Goal: Task Accomplishment & Management: Manage account settings

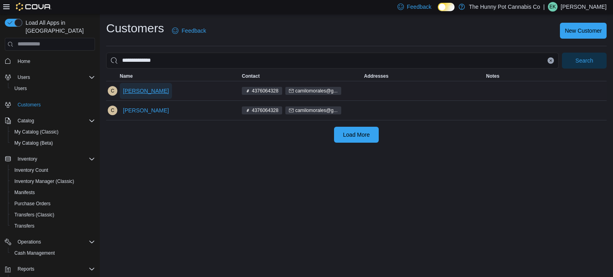
click at [127, 92] on span "[PERSON_NAME]" at bounding box center [146, 91] width 46 height 8
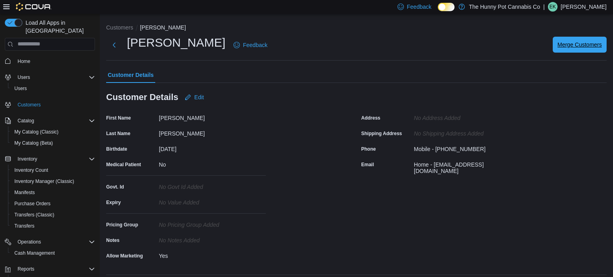
click at [564, 47] on span "Merge Customers" at bounding box center [579, 45] width 44 height 8
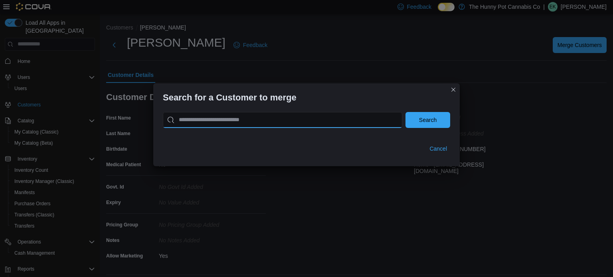
click at [371, 122] on input "search" at bounding box center [282, 120] width 239 height 16
type input "**********"
click at [405, 112] on button "Search" at bounding box center [427, 120] width 45 height 16
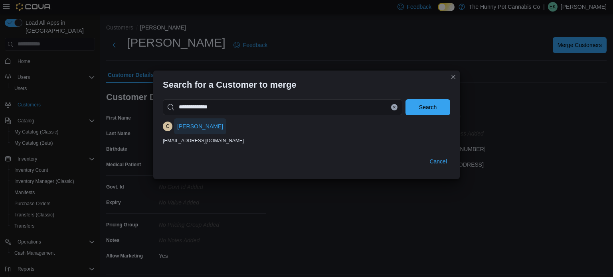
click at [189, 131] on span "[PERSON_NAME]" at bounding box center [200, 126] width 46 height 16
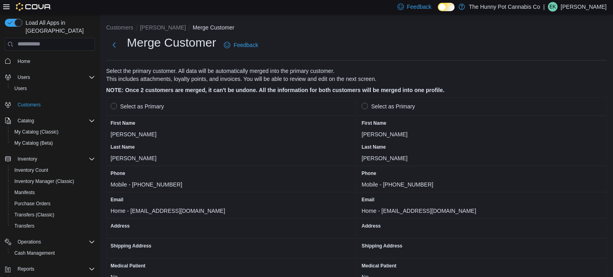
click at [117, 106] on label "Select as Primary" at bounding box center [136, 107] width 53 height 10
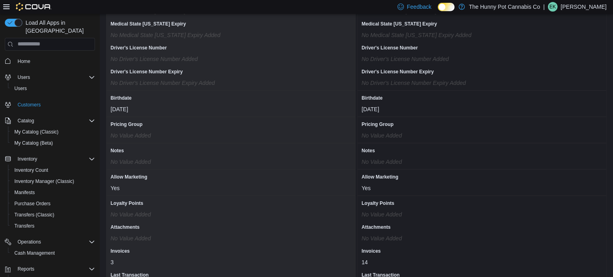
scroll to position [689, 0]
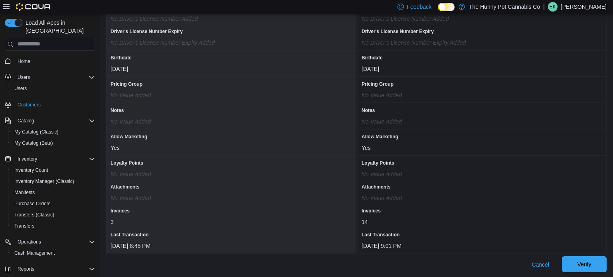
click at [584, 264] on span "Verify" at bounding box center [584, 264] width 14 height 8
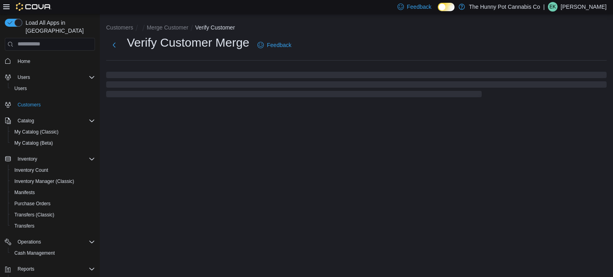
select select "******"
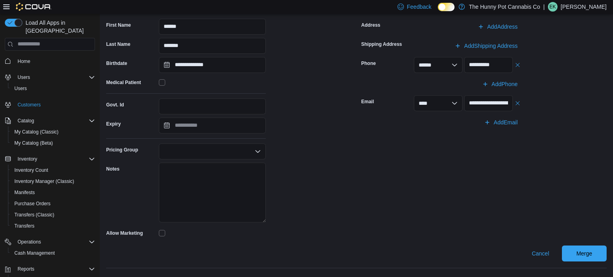
scroll to position [93, 0]
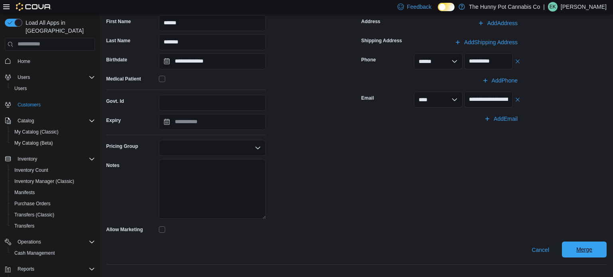
click at [589, 250] on span "Merge" at bounding box center [584, 250] width 16 height 8
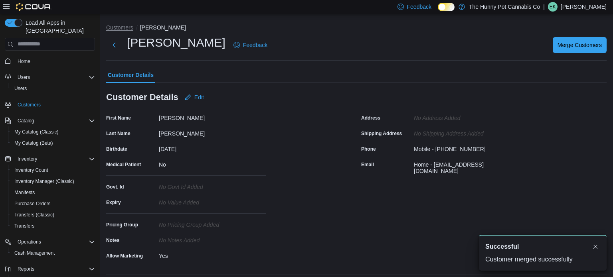
click at [116, 28] on button "Customers" at bounding box center [119, 27] width 27 height 6
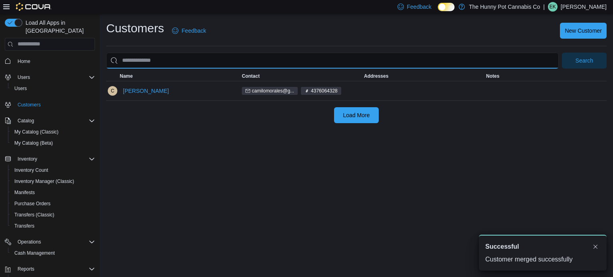
click at [177, 60] on input "search" at bounding box center [332, 61] width 452 height 16
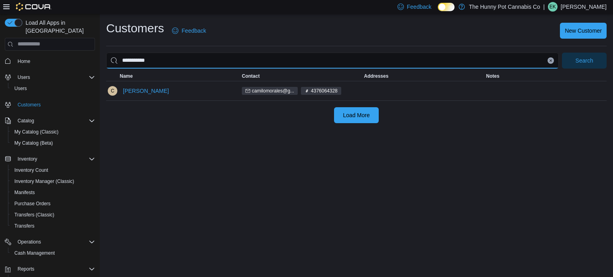
type input "**********"
click at [561, 53] on button "Search" at bounding box center [583, 61] width 45 height 16
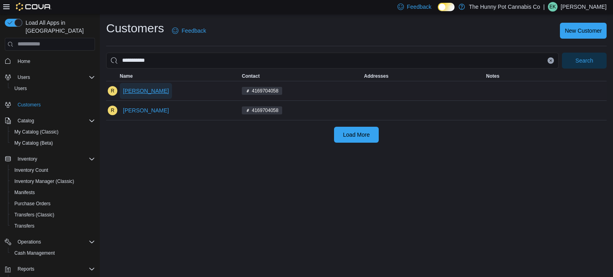
click at [152, 94] on span "[PERSON_NAME]" at bounding box center [146, 91] width 46 height 8
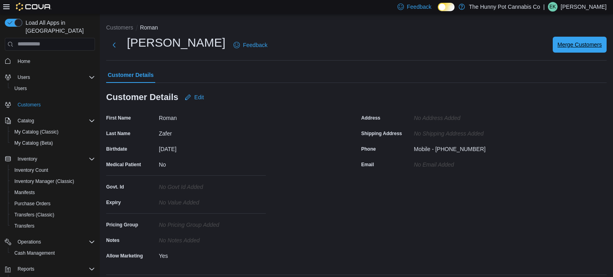
click at [567, 47] on span "Merge Customers" at bounding box center [579, 45] width 44 height 8
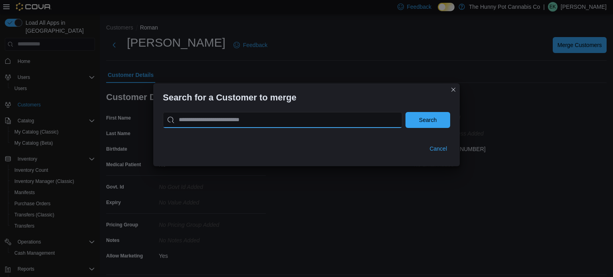
click at [321, 120] on input "search" at bounding box center [282, 120] width 239 height 16
type input "**********"
click at [405, 112] on button "Search" at bounding box center [427, 120] width 45 height 16
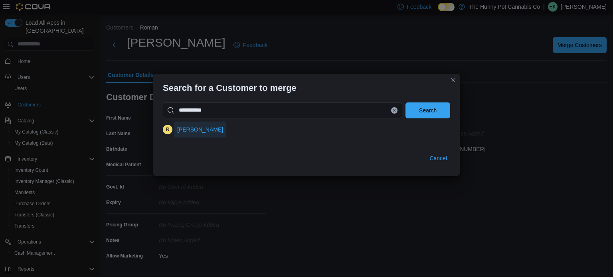
click at [205, 130] on span "[PERSON_NAME]" at bounding box center [200, 130] width 46 height 8
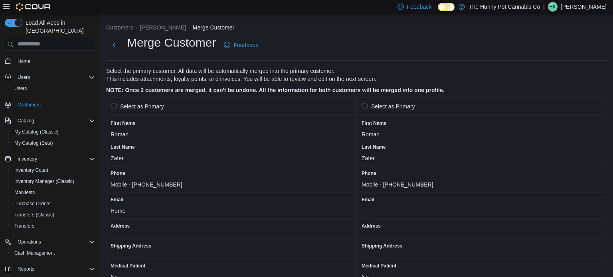
click at [111, 110] on label "Select as Primary" at bounding box center [136, 107] width 53 height 10
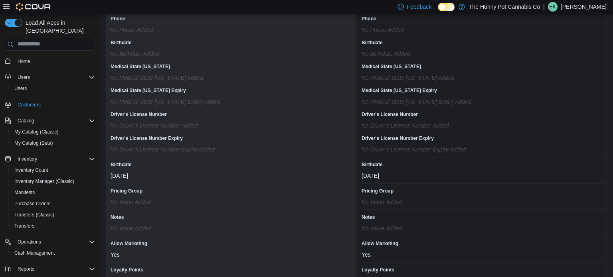
scroll to position [689, 0]
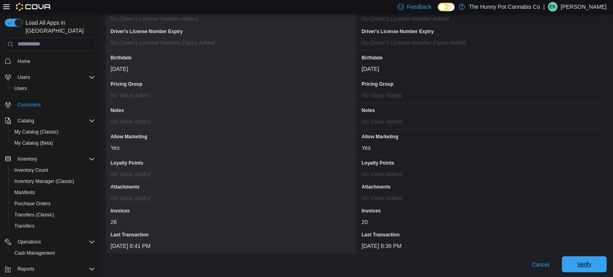
click at [584, 266] on span "Verify" at bounding box center [584, 264] width 14 height 8
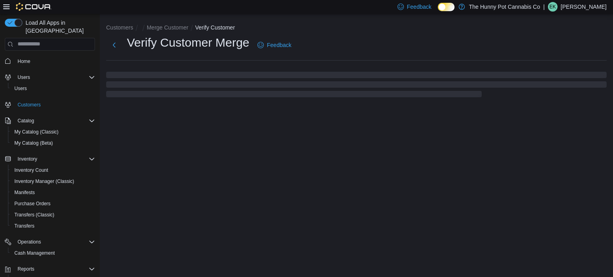
select select "******"
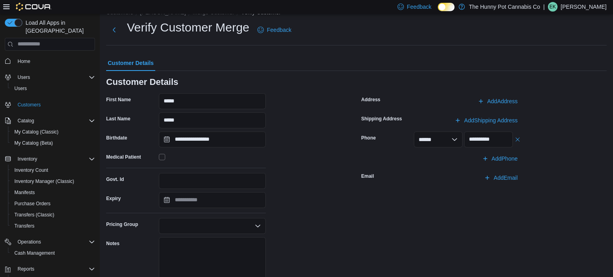
scroll to position [93, 0]
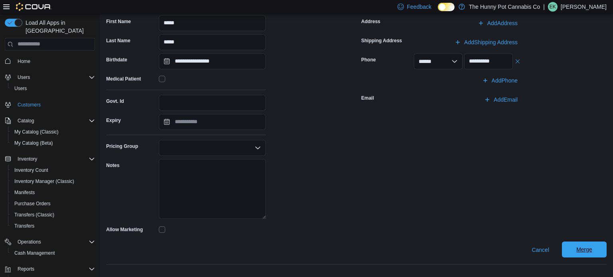
click at [575, 245] on span "Merge" at bounding box center [583, 250] width 35 height 16
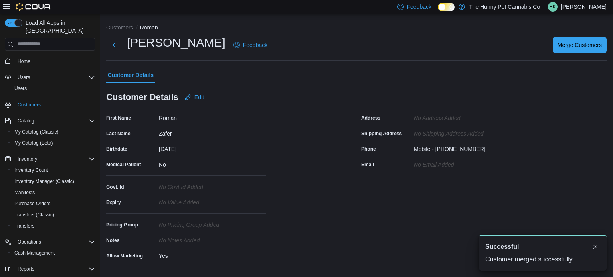
click at [119, 31] on li "Customers" at bounding box center [123, 28] width 34 height 8
click at [118, 30] on button "Customers" at bounding box center [119, 27] width 27 height 6
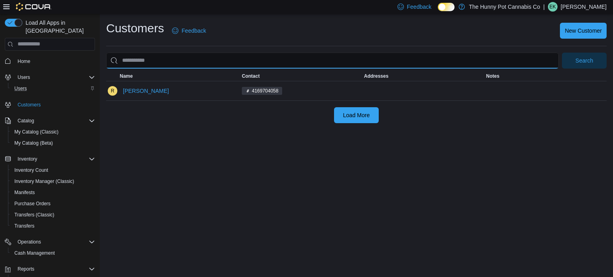
drag, startPoint x: 186, startPoint y: 65, endPoint x: 85, endPoint y: 80, distance: 102.0
click at [85, 80] on div "Load All Apps in New Hub Home Users Users Customers Catalog My Catalog (Classic…" at bounding box center [306, 145] width 613 height 263
type input "**********"
click at [561, 53] on button "Search" at bounding box center [583, 61] width 45 height 16
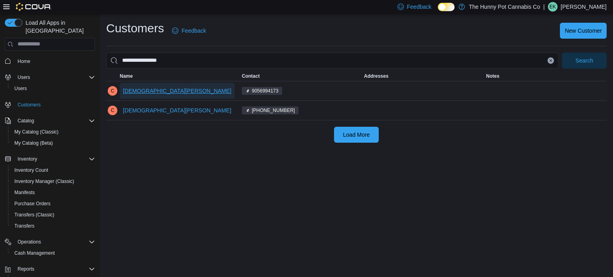
click at [121, 91] on button "[DEMOGRAPHIC_DATA][PERSON_NAME]" at bounding box center [177, 91] width 115 height 16
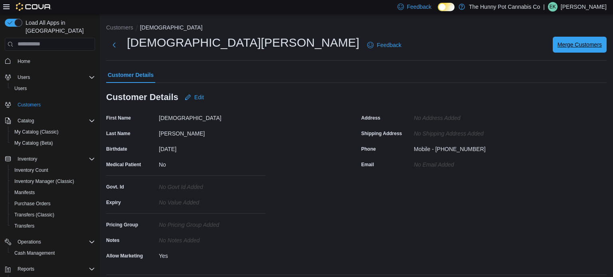
click at [557, 45] on span "Merge Customers" at bounding box center [579, 45] width 44 height 8
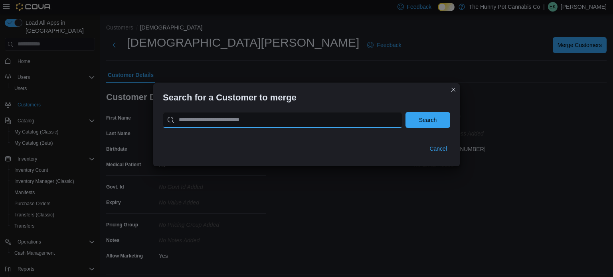
click at [321, 124] on input "search" at bounding box center [282, 120] width 239 height 16
type input "**********"
click at [405, 112] on button "Search" at bounding box center [427, 120] width 45 height 16
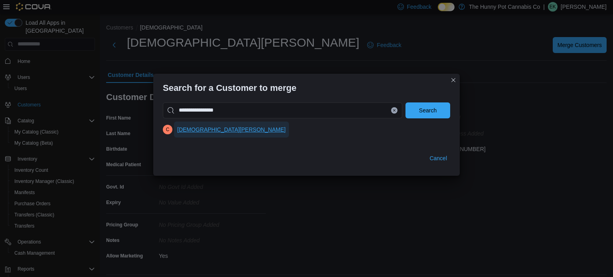
click at [213, 132] on span "[DEMOGRAPHIC_DATA][PERSON_NAME]" at bounding box center [231, 130] width 108 height 8
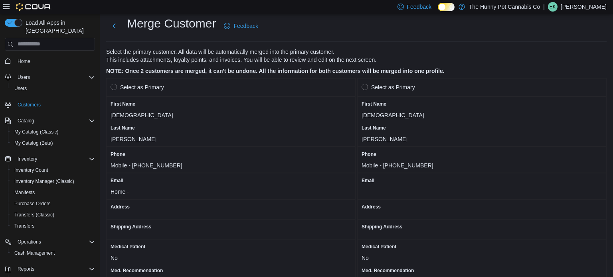
scroll to position [22, 0]
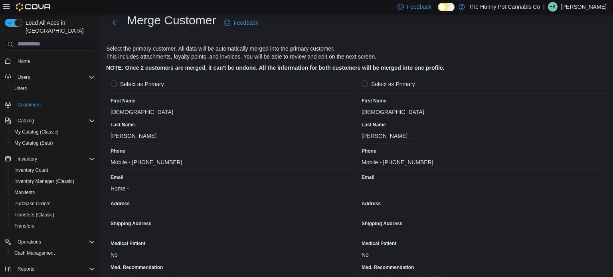
click at [365, 84] on label "Select as Primary" at bounding box center [387, 84] width 53 height 10
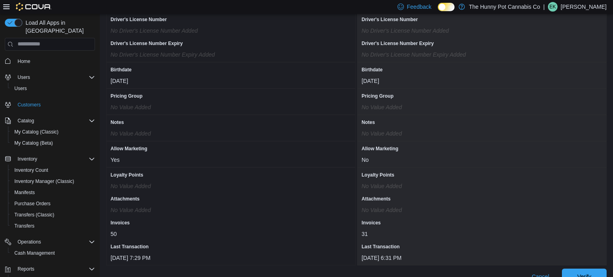
scroll to position [689, 0]
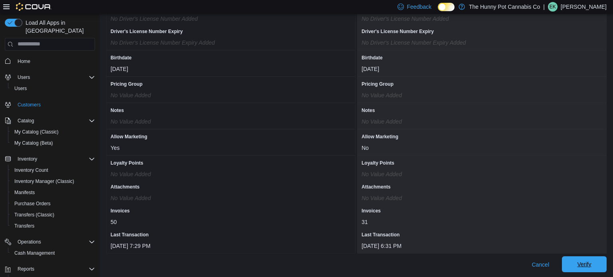
click at [598, 265] on span "Verify" at bounding box center [583, 264] width 35 height 16
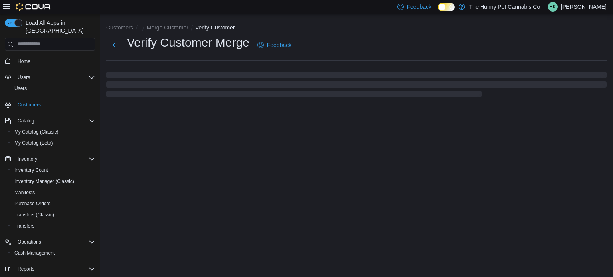
select select "******"
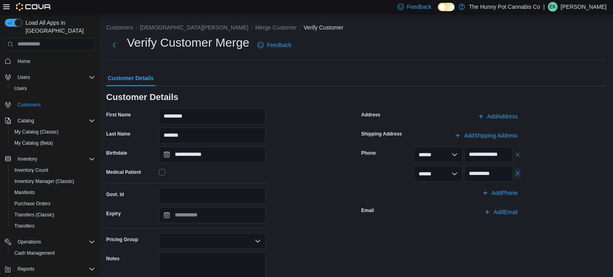
click at [516, 174] on button "button" at bounding box center [517, 174] width 6 height 10
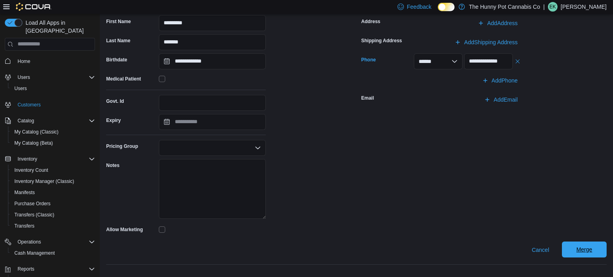
click at [591, 248] on span "Merge" at bounding box center [584, 250] width 16 height 8
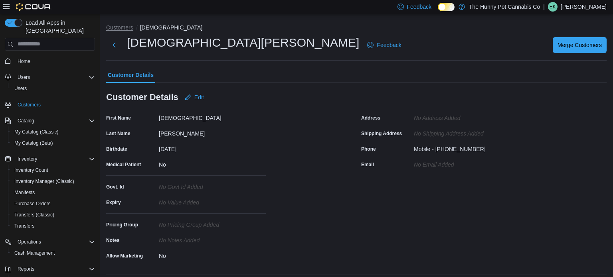
click at [118, 26] on button "Customers" at bounding box center [119, 27] width 27 height 6
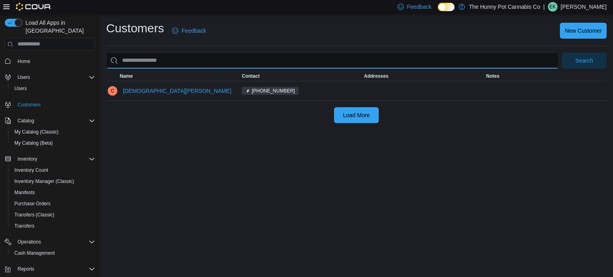
click at [142, 60] on input "search" at bounding box center [332, 61] width 452 height 16
type input "**********"
click at [561, 53] on button "Search" at bounding box center [583, 61] width 45 height 16
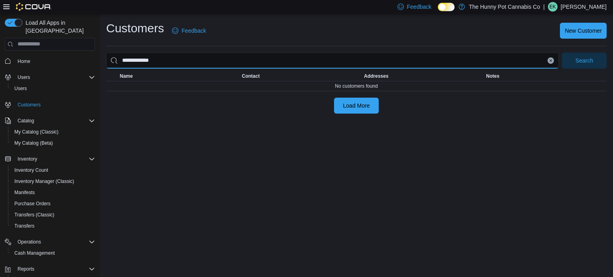
drag, startPoint x: 188, startPoint y: 55, endPoint x: 0, endPoint y: 69, distance: 188.3
click at [0, 69] on div "**********" at bounding box center [306, 145] width 613 height 263
click at [561, 53] on button "Search" at bounding box center [583, 61] width 45 height 16
type input "**********"
click at [561, 53] on button "Search" at bounding box center [583, 61] width 45 height 16
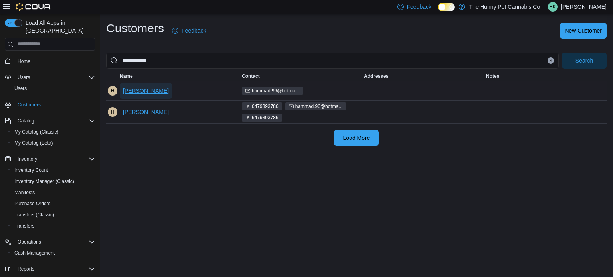
click at [155, 91] on span "[PERSON_NAME]" at bounding box center [146, 91] width 46 height 8
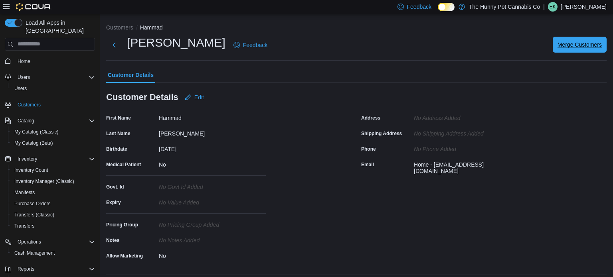
click at [581, 45] on span "Merge Customers" at bounding box center [579, 45] width 44 height 8
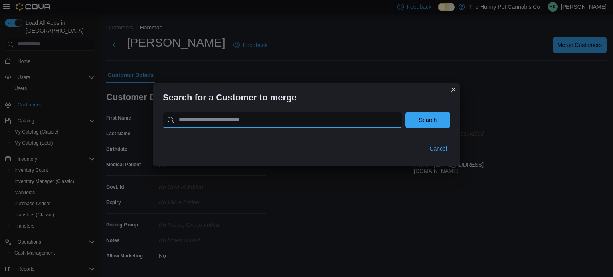
click at [283, 122] on input "search" at bounding box center [282, 120] width 239 height 16
click at [405, 112] on button "Search" at bounding box center [427, 120] width 45 height 16
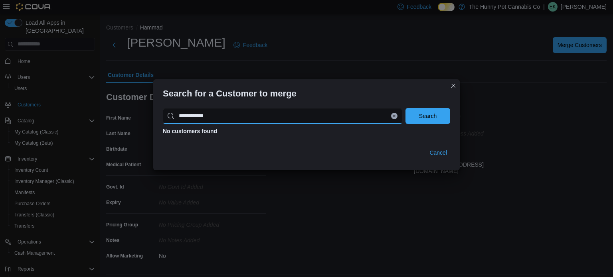
type input "**********"
click at [405, 108] on button "Search" at bounding box center [427, 116] width 45 height 16
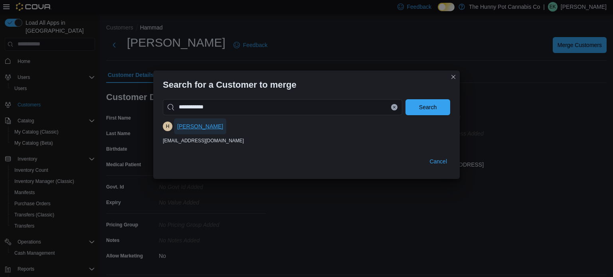
click at [211, 126] on span "[PERSON_NAME]" at bounding box center [200, 126] width 46 height 8
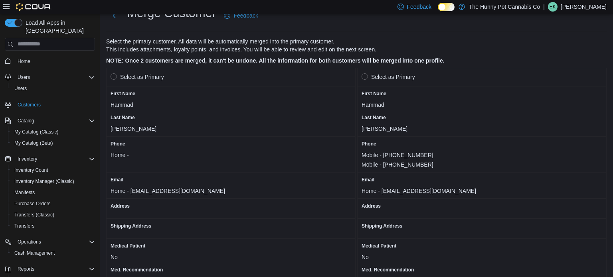
scroll to position [29, 0]
click at [368, 76] on label "Select as Primary" at bounding box center [387, 78] width 53 height 10
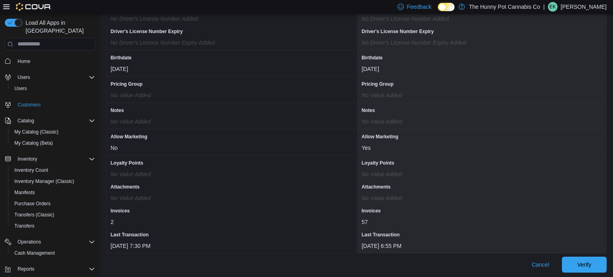
scroll to position [697, 0]
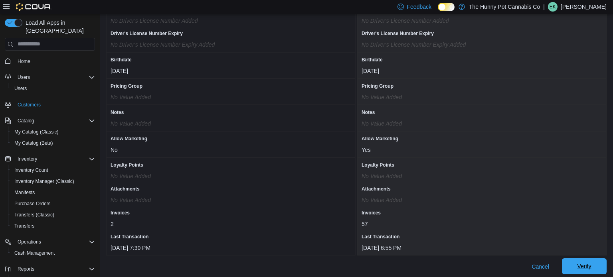
click at [601, 268] on span "Verify" at bounding box center [583, 266] width 35 height 16
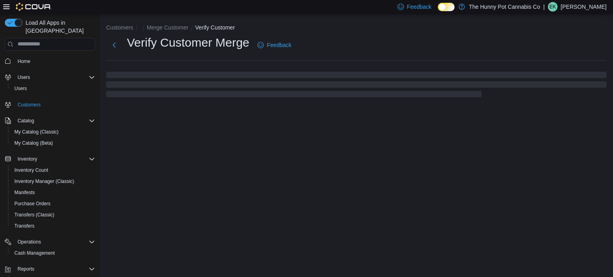
select select "******"
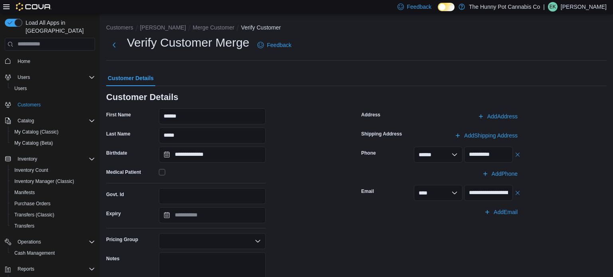
scroll to position [93, 0]
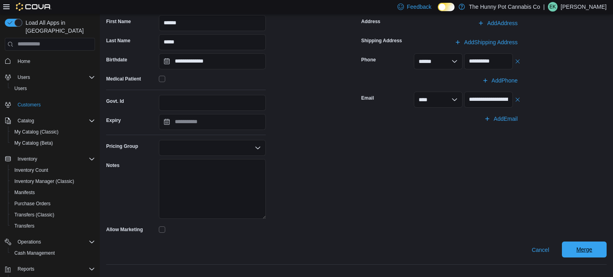
click at [591, 243] on span "Merge" at bounding box center [583, 250] width 35 height 16
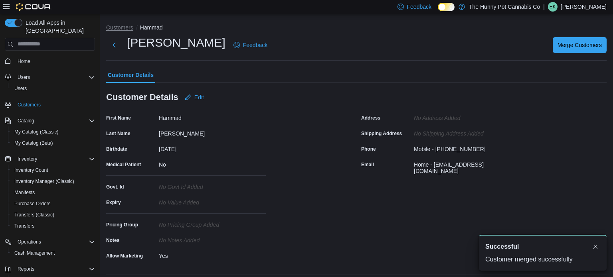
click at [119, 30] on button "Customers" at bounding box center [119, 27] width 27 height 6
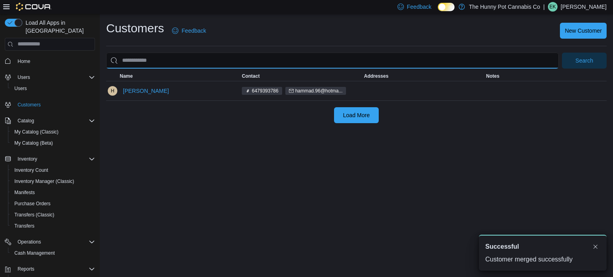
click at [191, 66] on input "search" at bounding box center [332, 61] width 452 height 16
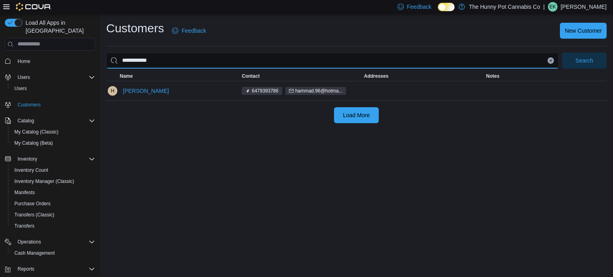
type input "**********"
click at [561, 53] on button "Search" at bounding box center [583, 61] width 45 height 16
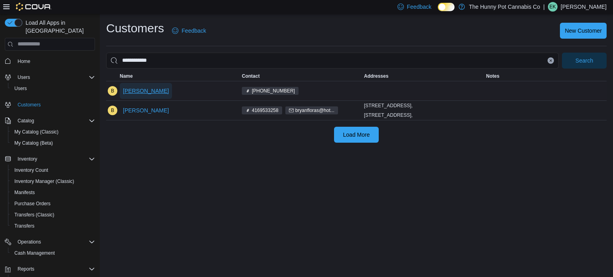
click at [130, 87] on span "[PERSON_NAME]" at bounding box center [146, 91] width 46 height 8
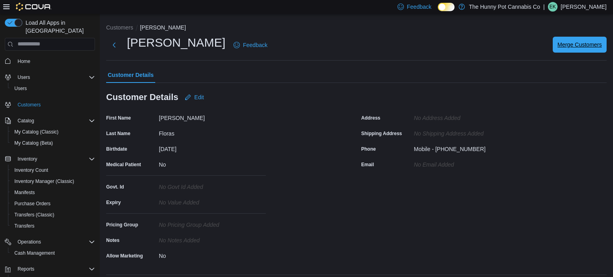
click at [563, 47] on span "Merge Customers" at bounding box center [579, 45] width 44 height 8
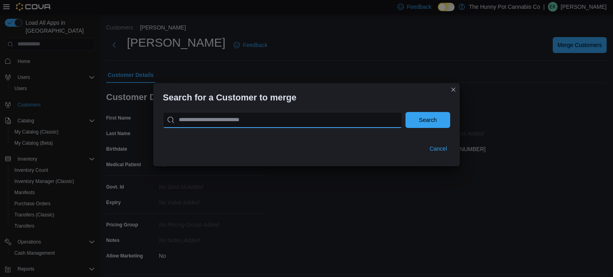
click at [343, 117] on input "search" at bounding box center [282, 120] width 239 height 16
type input "**********"
click at [405, 112] on button "Search" at bounding box center [427, 120] width 45 height 16
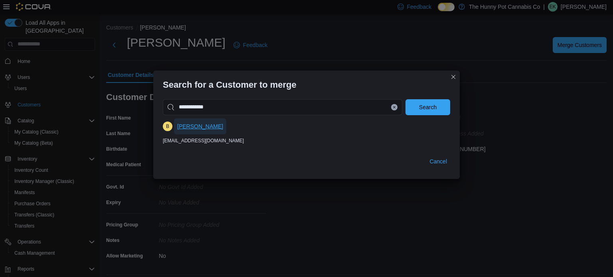
click at [200, 128] on span "[PERSON_NAME]" at bounding box center [200, 126] width 46 height 8
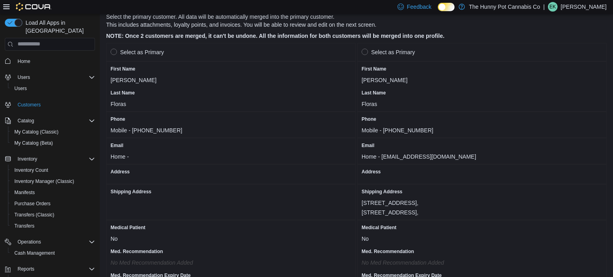
scroll to position [56, 0]
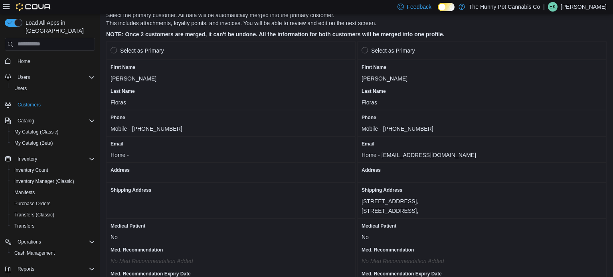
click at [361, 51] on label "Select as Primary" at bounding box center [387, 51] width 53 height 10
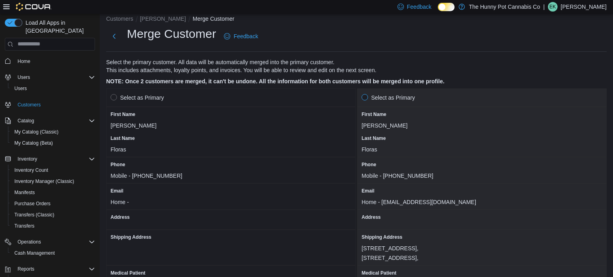
scroll to position [8, 0]
click at [111, 96] on label "Select as Primary" at bounding box center [136, 98] width 53 height 10
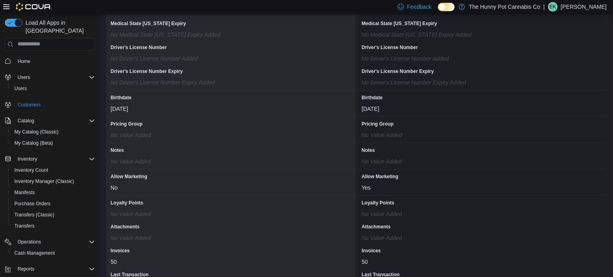
scroll to position [705, 0]
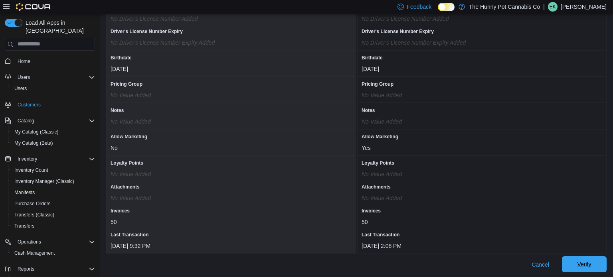
click at [584, 260] on span "Verify" at bounding box center [584, 264] width 14 height 8
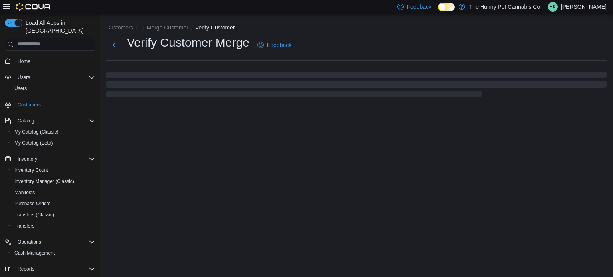
select select "******"
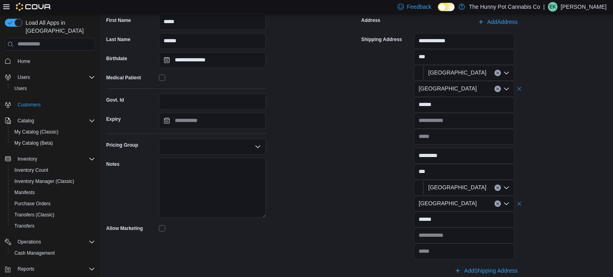
scroll to position [97, 0]
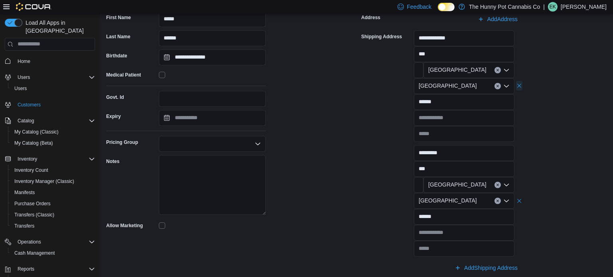
click at [517, 90] on button "button" at bounding box center [519, 86] width 6 height 10
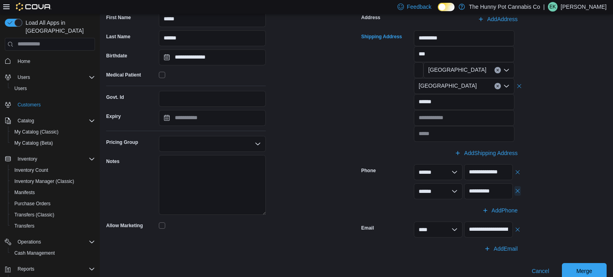
click at [518, 193] on button "button" at bounding box center [517, 191] width 6 height 10
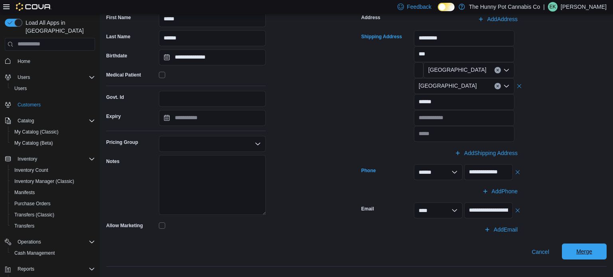
click at [568, 249] on span "Merge" at bounding box center [583, 252] width 35 height 16
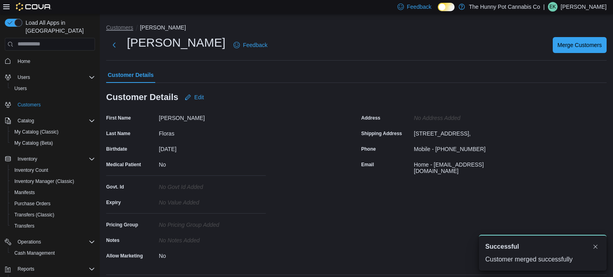
click at [122, 28] on button "Customers" at bounding box center [119, 27] width 27 height 6
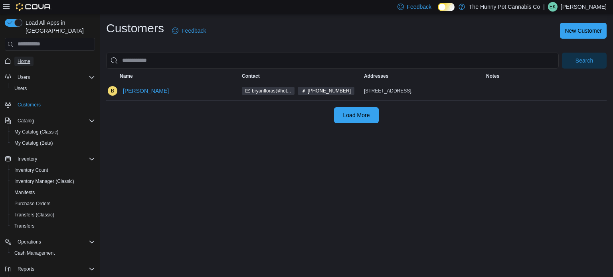
click at [33, 57] on link "Home" at bounding box center [23, 62] width 19 height 10
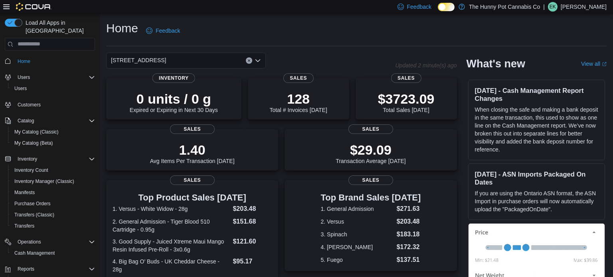
click at [0, 1] on div "Feedback Dark Mode The Hunny Pot Cannabis Co | EK [PERSON_NAME]" at bounding box center [306, 7] width 613 height 14
